Goal: Check status

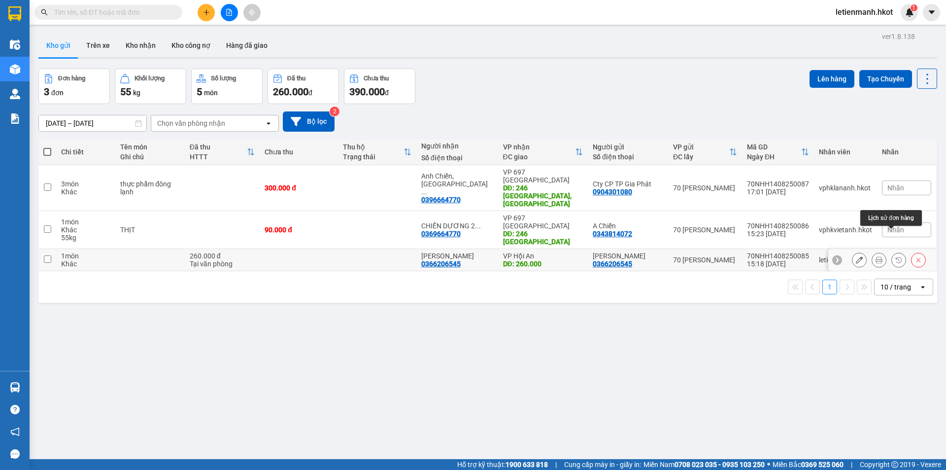
click at [876, 256] on icon at bounding box center [879, 259] width 7 height 7
